Goal: Information Seeking & Learning: Learn about a topic

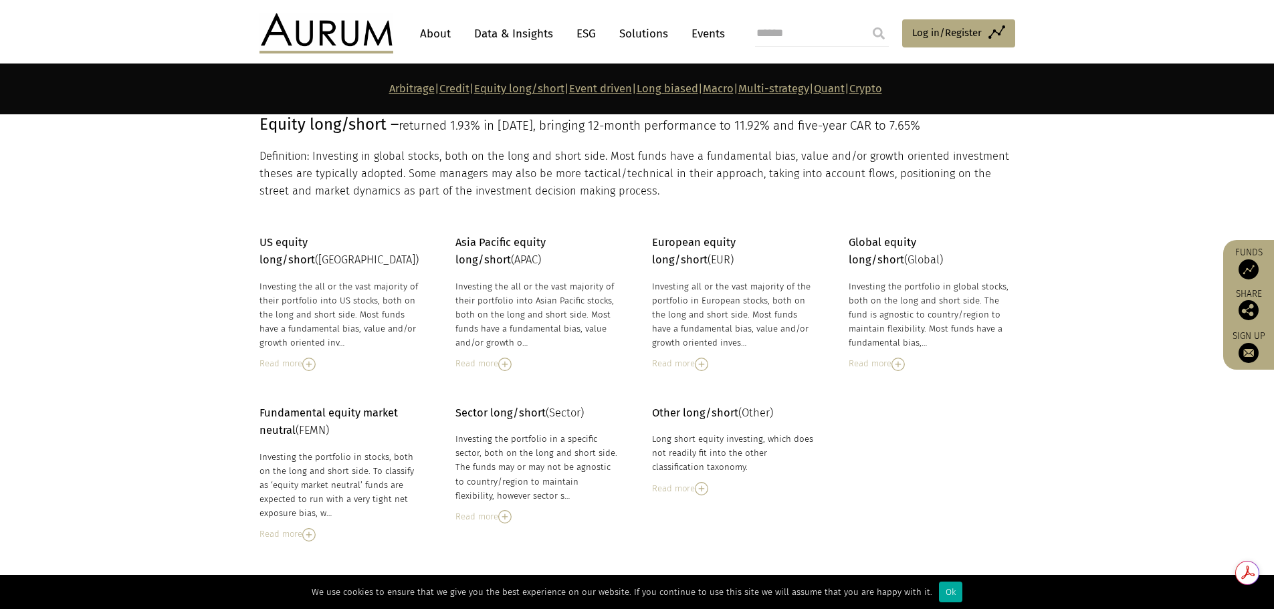
scroll to position [1975, 0]
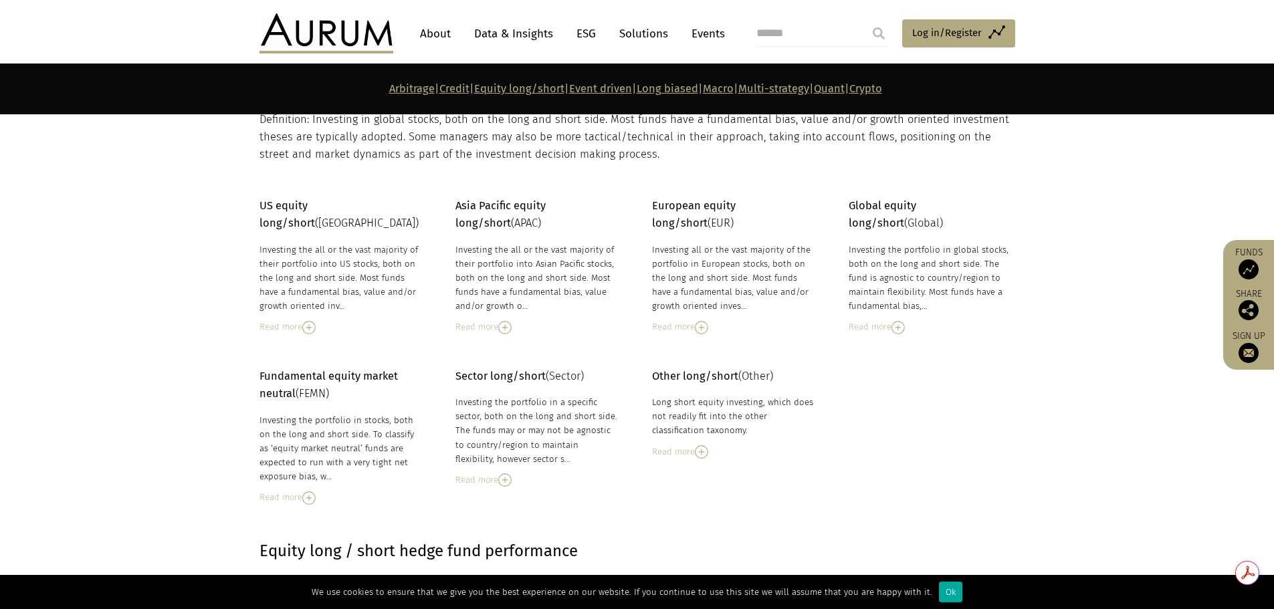
click at [312, 321] on img at bounding box center [308, 327] width 13 height 13
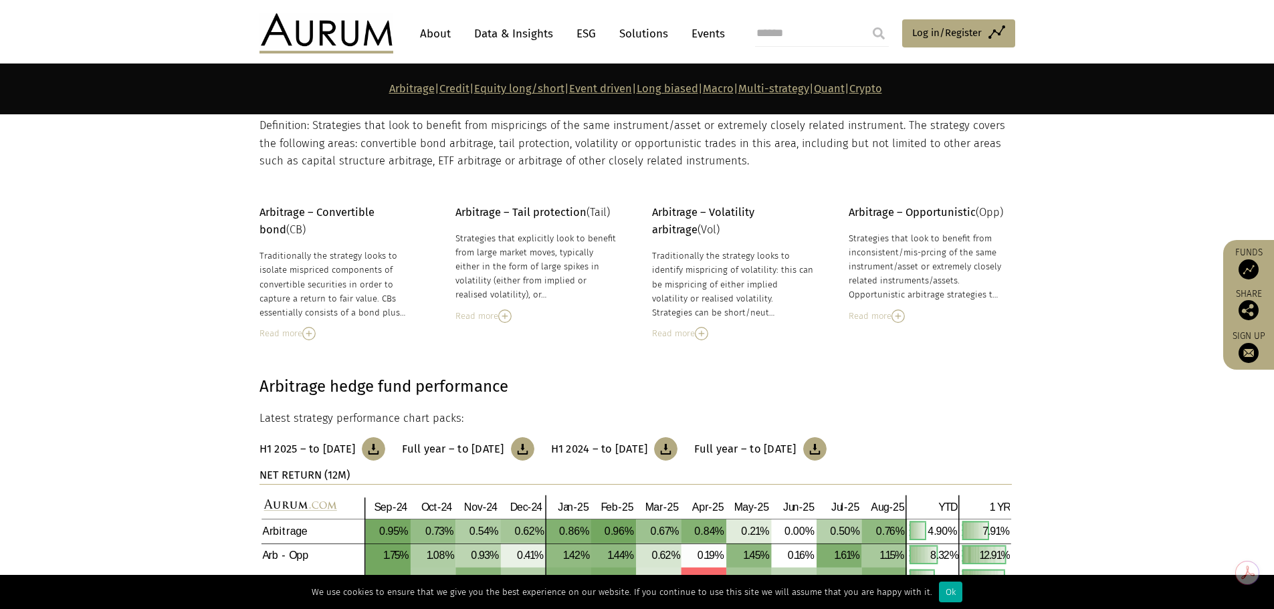
scroll to position [228, 0]
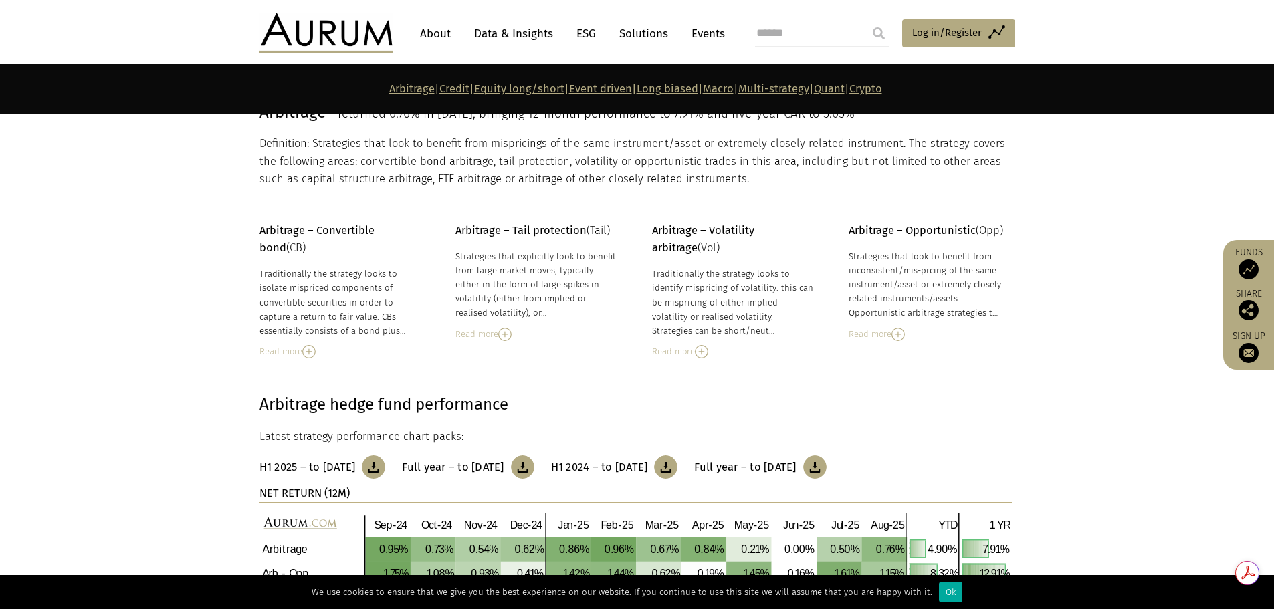
click at [409, 83] on p "Arbitrage | Credit | Equity long/short | Event driven | Long biased | Macro | M…" at bounding box center [635, 88] width 752 height 17
click at [439, 83] on link "Credit" at bounding box center [454, 88] width 30 height 13
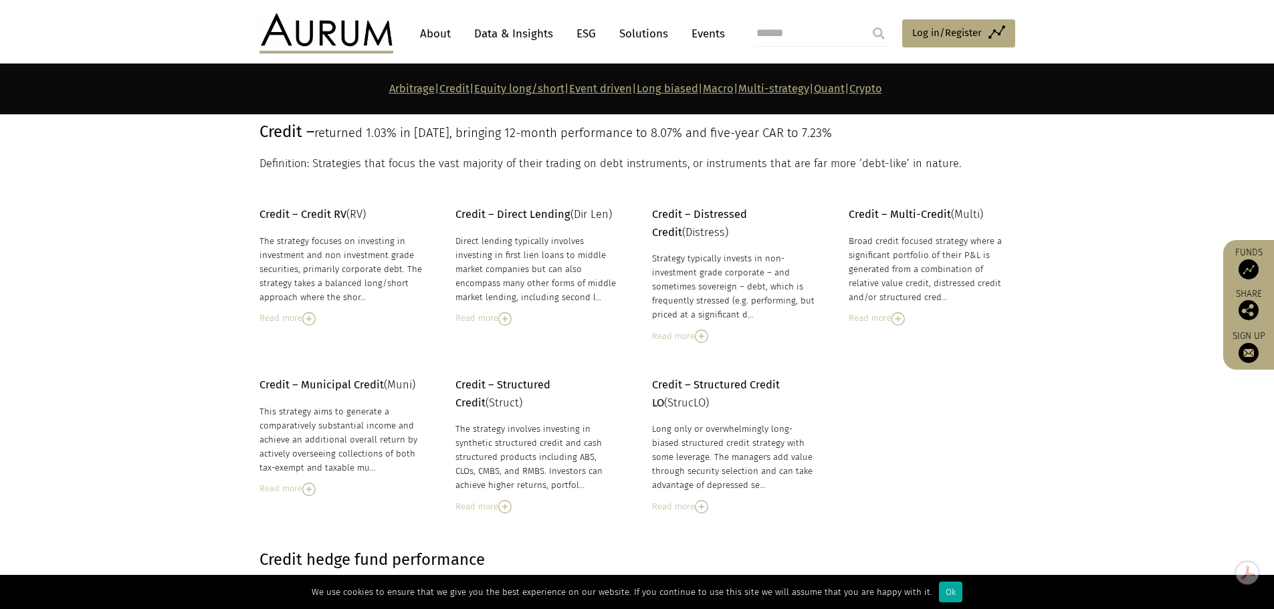
scroll to position [980, 0]
click at [312, 316] on img at bounding box center [308, 317] width 13 height 13
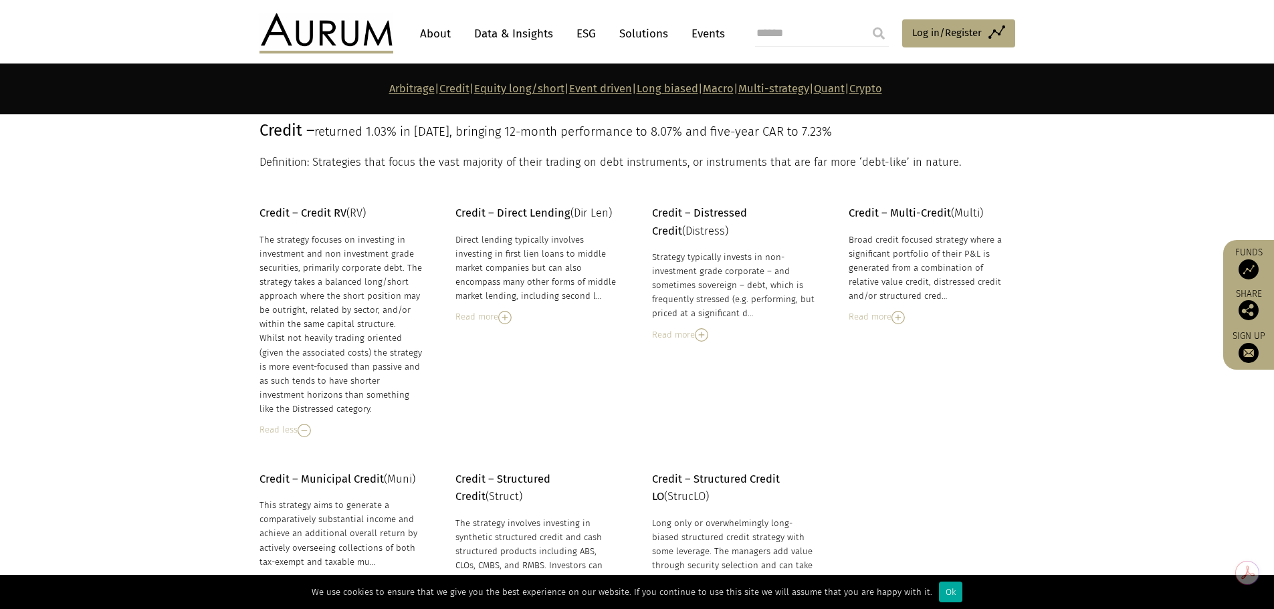
click at [511, 318] on img at bounding box center [504, 317] width 13 height 13
click at [705, 339] on img at bounding box center [701, 334] width 13 height 13
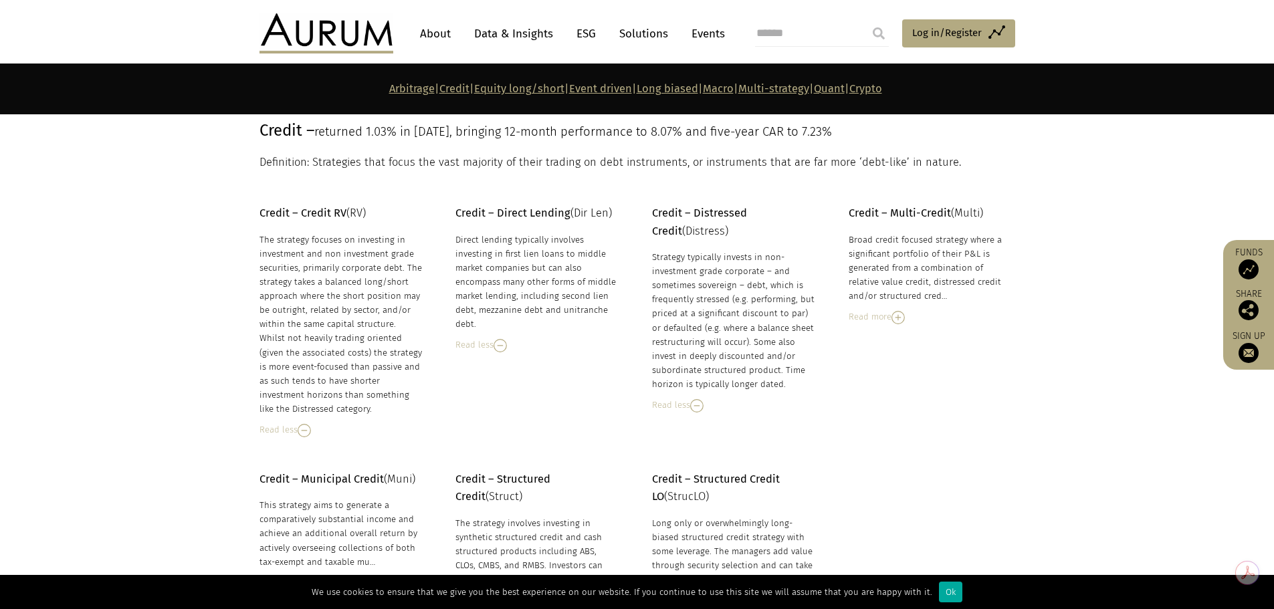
click at [910, 318] on div "Read more" at bounding box center [930, 317] width 163 height 15
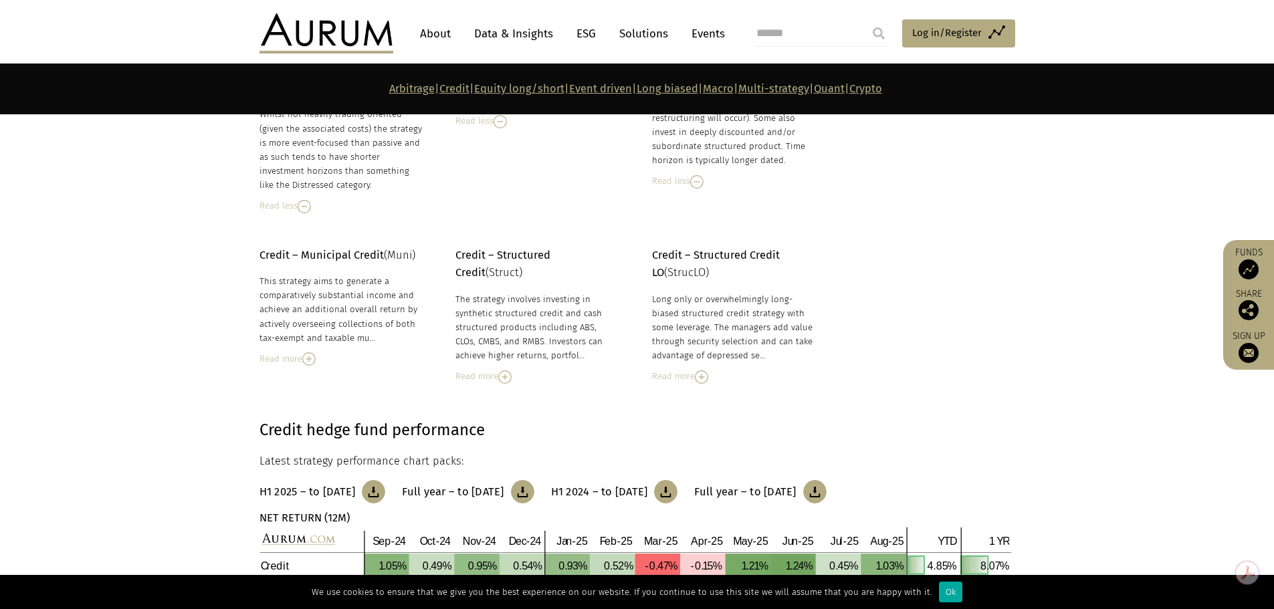
scroll to position [1213, 0]
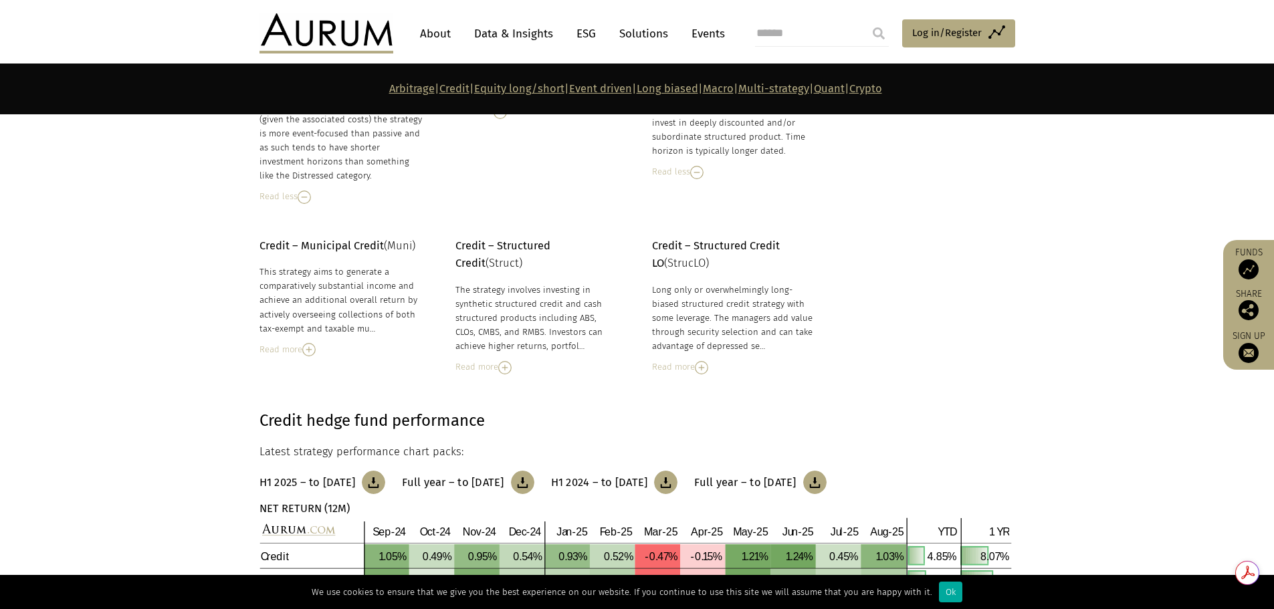
click at [706, 363] on img at bounding box center [701, 367] width 13 height 13
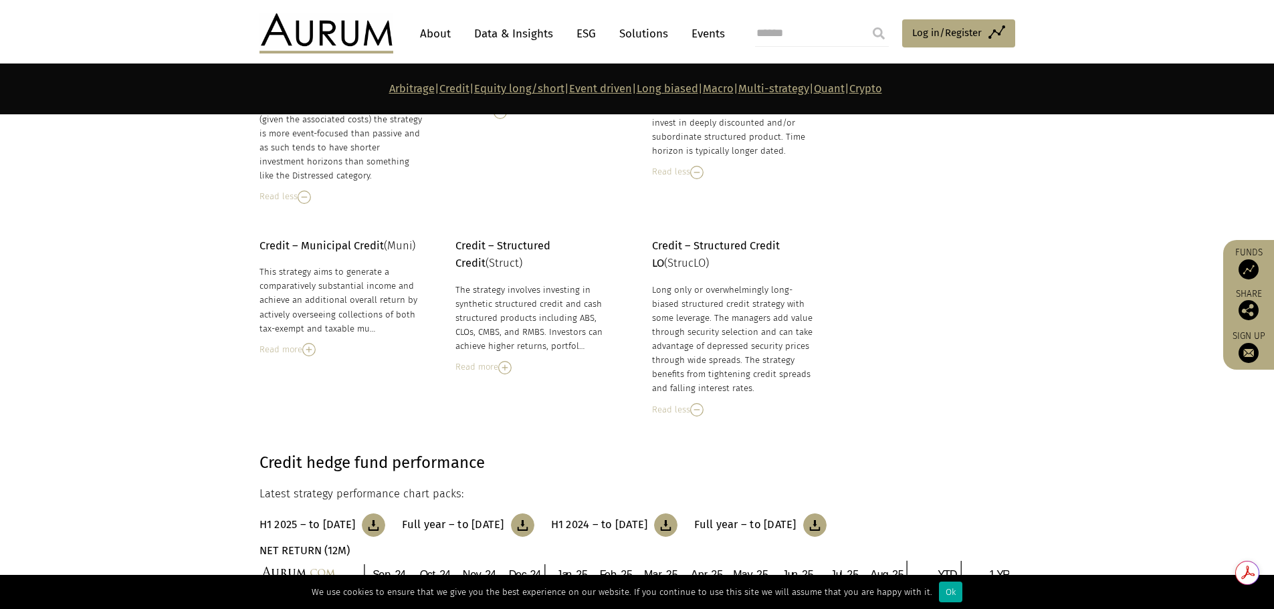
click at [507, 368] on img at bounding box center [504, 367] width 13 height 13
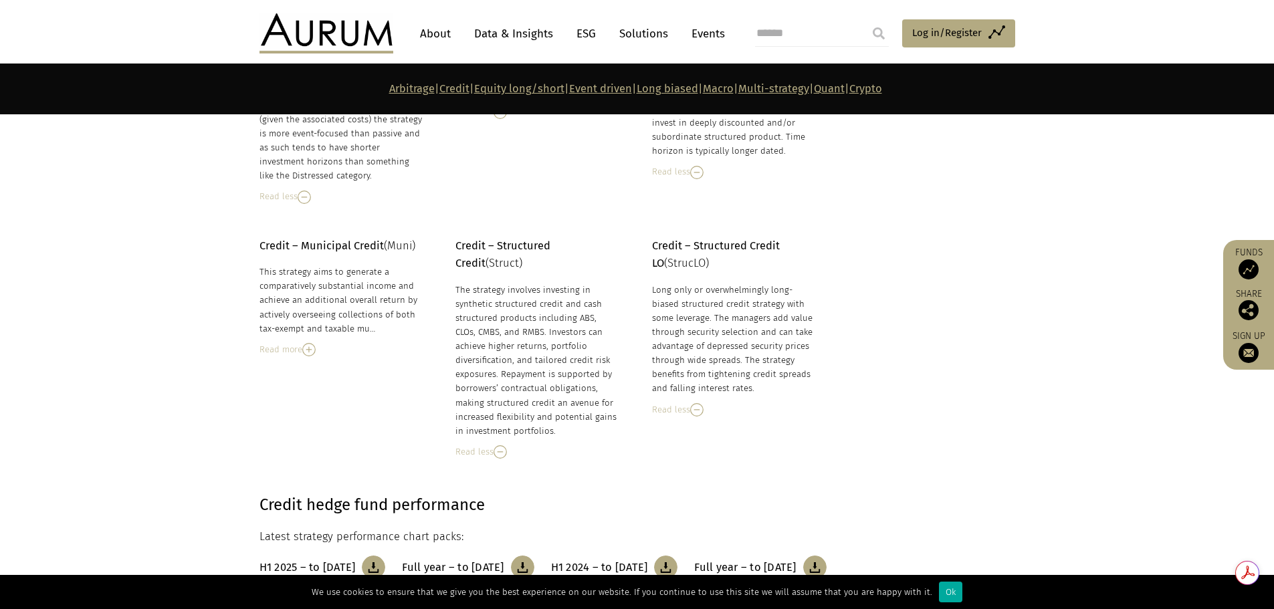
click at [304, 350] on img at bounding box center [308, 349] width 13 height 13
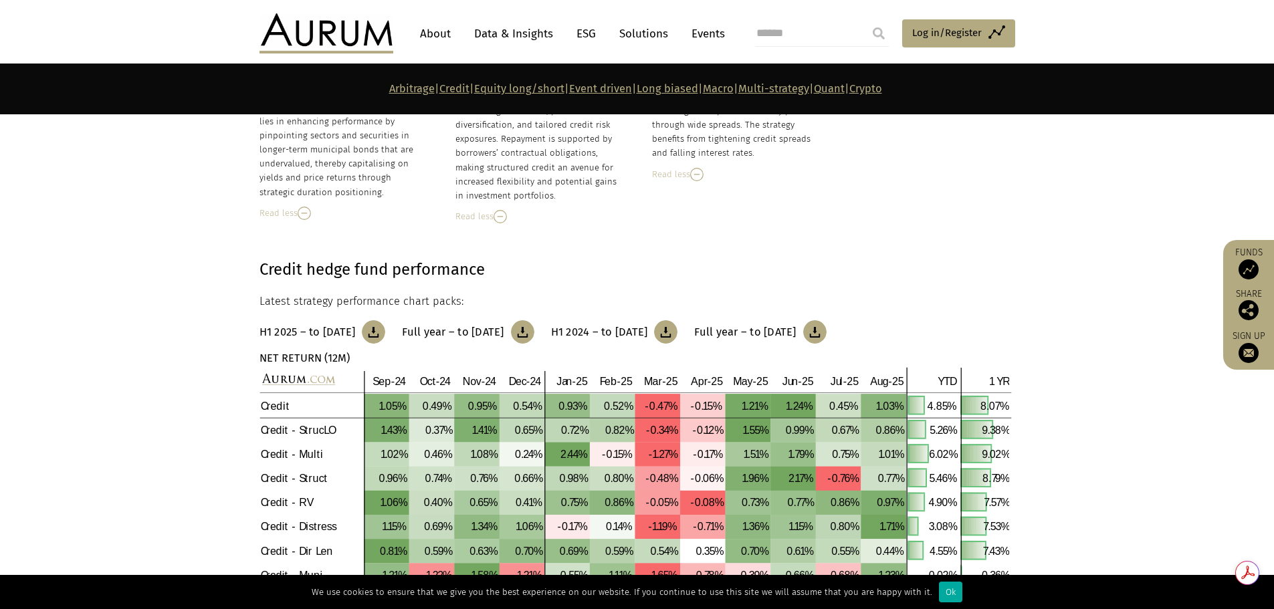
scroll to position [1458, 0]
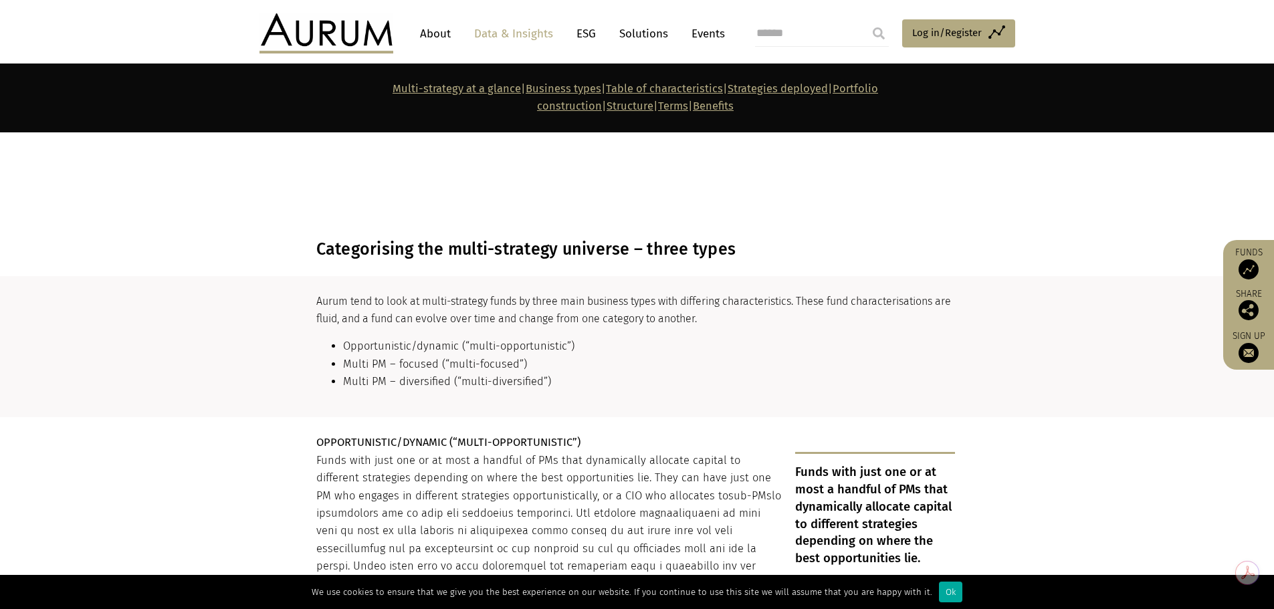
scroll to position [1964, 0]
